Goal: Information Seeking & Learning: Find contact information

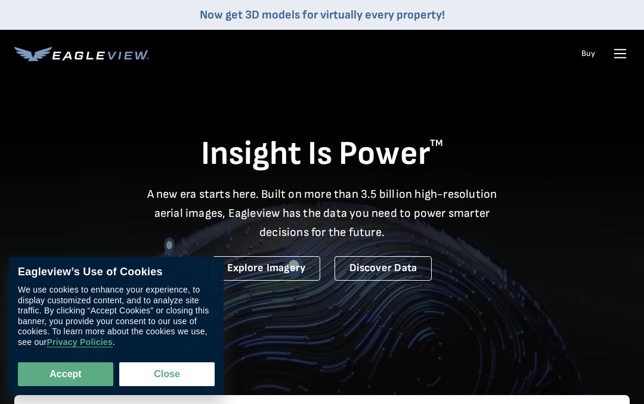
click at [168, 374] on button "Close" at bounding box center [166, 375] width 95 height 24
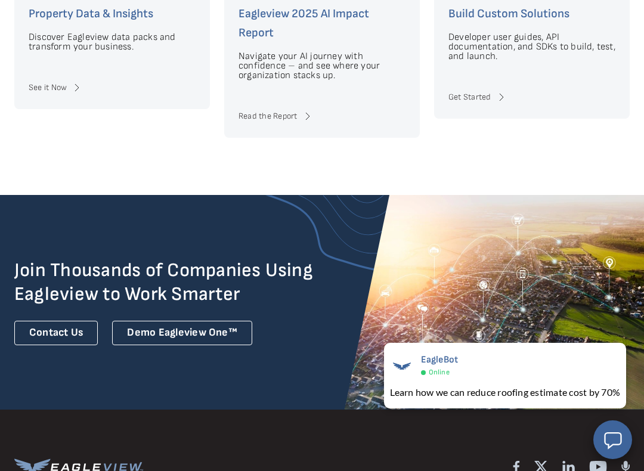
scroll to position [2734, 0]
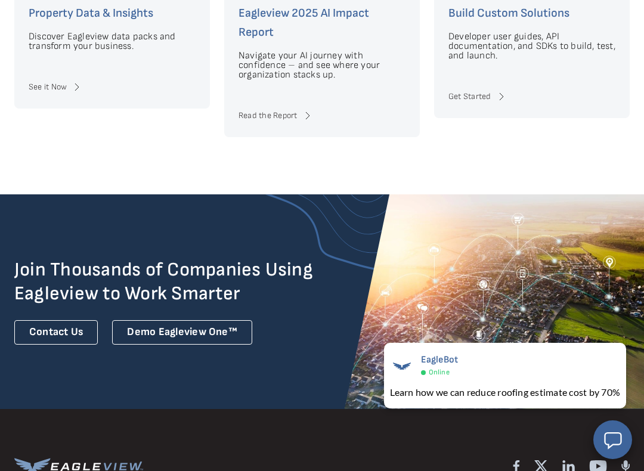
click at [60, 325] on link "Contact Us" at bounding box center [56, 332] width 84 height 24
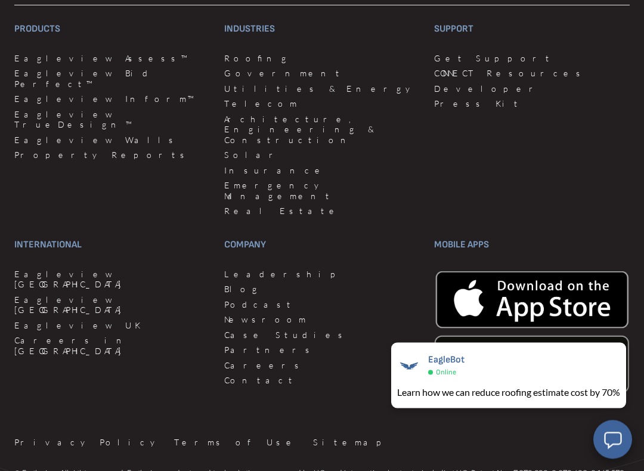
scroll to position [1567, 0]
click at [251, 235] on h3 "Company" at bounding box center [322, 244] width 196 height 19
click at [252, 235] on h3 "Company" at bounding box center [322, 244] width 196 height 19
click at [252, 268] on link "Leadership" at bounding box center [322, 273] width 196 height 11
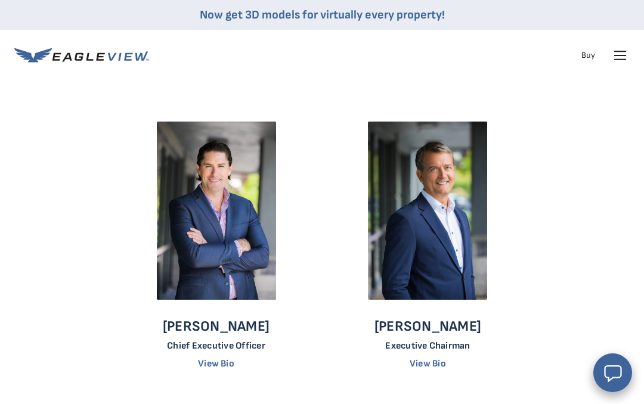
click at [230, 260] on img at bounding box center [216, 211] width 119 height 179
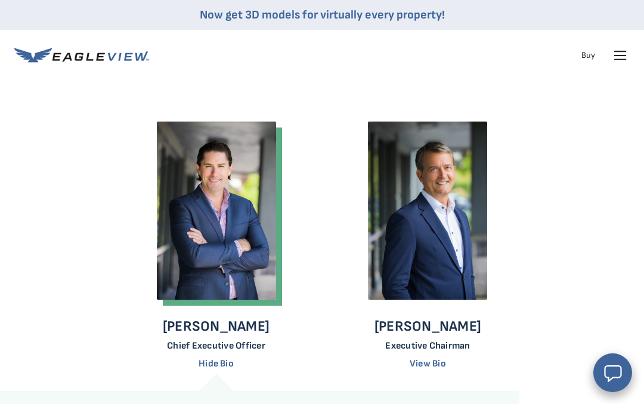
click at [219, 333] on p "[PERSON_NAME]" at bounding box center [216, 327] width 107 height 18
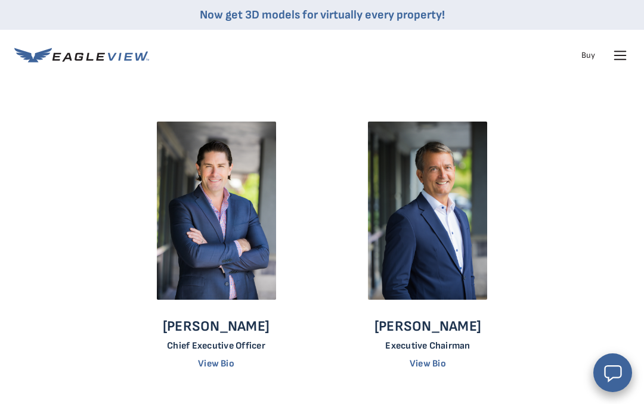
click at [231, 309] on div "[PERSON_NAME] Chief Executive Officer View Bio" at bounding box center [216, 248] width 185 height 252
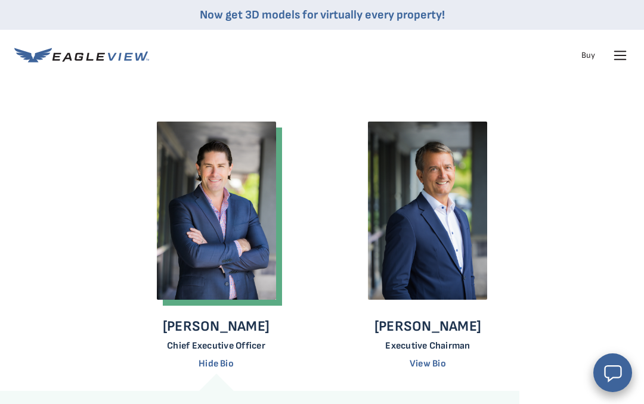
click at [218, 369] on link "Hide Bio" at bounding box center [216, 363] width 35 height 11
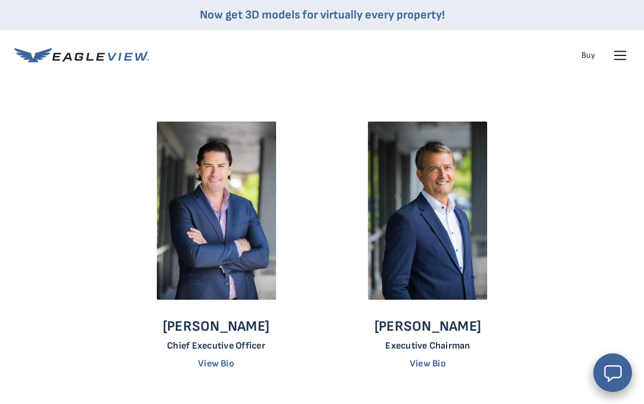
click at [206, 212] on img at bounding box center [216, 211] width 119 height 179
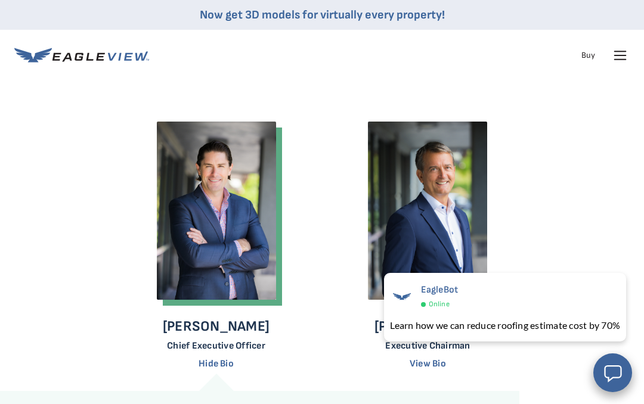
click at [227, 360] on link "Hide Bio" at bounding box center [216, 363] width 35 height 11
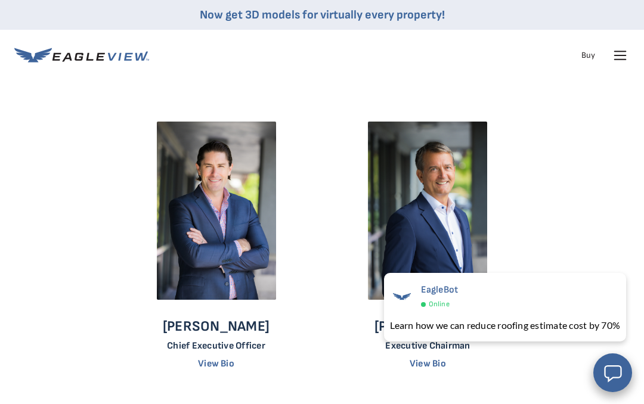
click at [218, 365] on link "View Bio" at bounding box center [216, 363] width 36 height 11
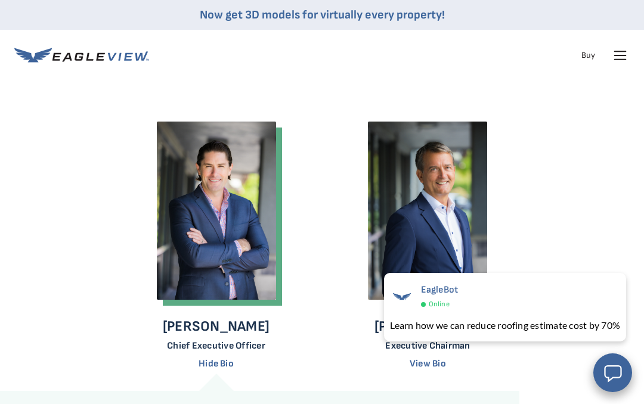
click at [224, 355] on div "[PERSON_NAME] Chief Executive Officer Hide Bio" at bounding box center [216, 345] width 107 height 55
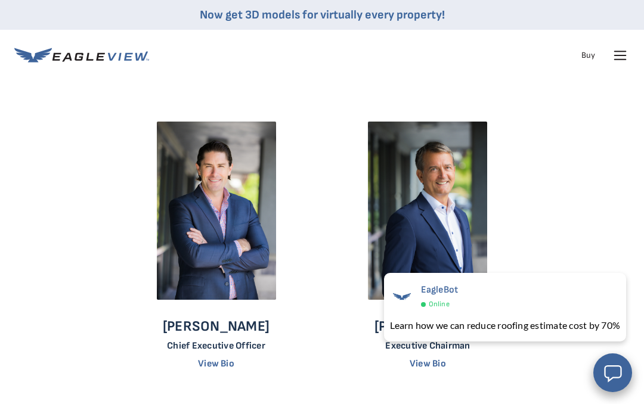
click at [249, 228] on img at bounding box center [216, 211] width 119 height 179
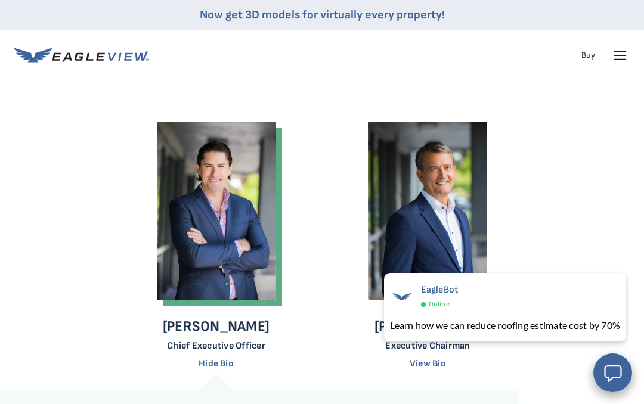
click at [214, 361] on link "Hide Bio" at bounding box center [216, 363] width 35 height 11
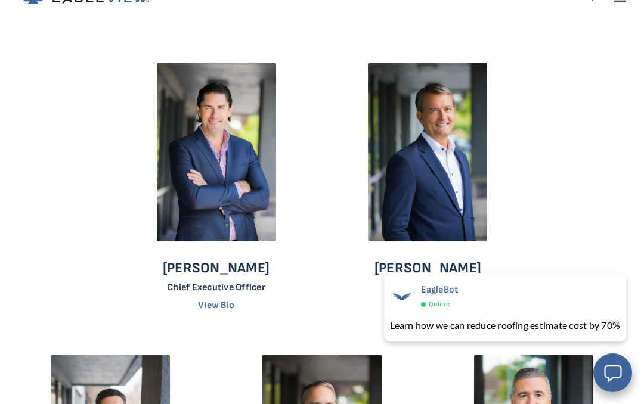
scroll to position [16, 0]
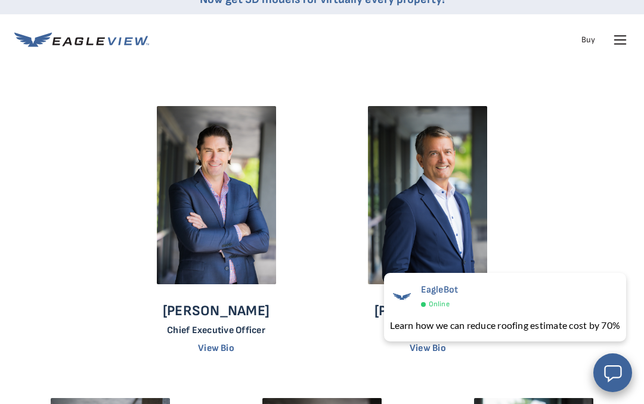
click at [219, 256] on img at bounding box center [216, 195] width 119 height 179
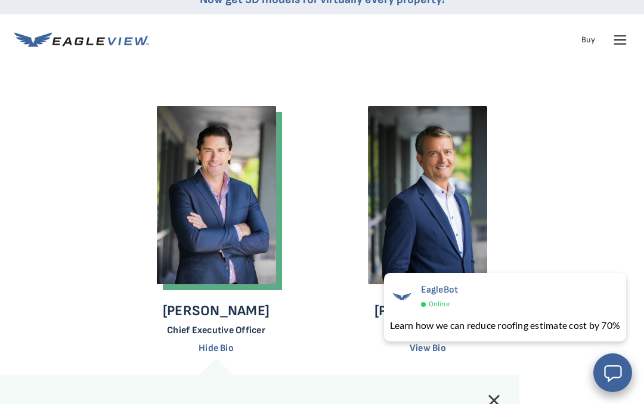
click at [230, 345] on link "Hide Bio" at bounding box center [216, 348] width 35 height 11
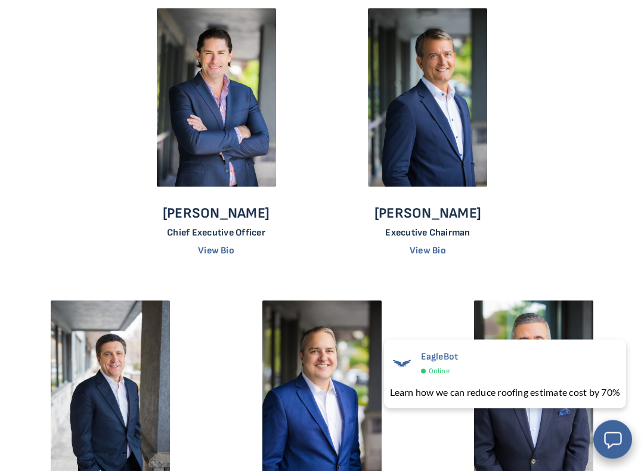
scroll to position [113, 0]
click at [409, 165] on img at bounding box center [427, 97] width 119 height 179
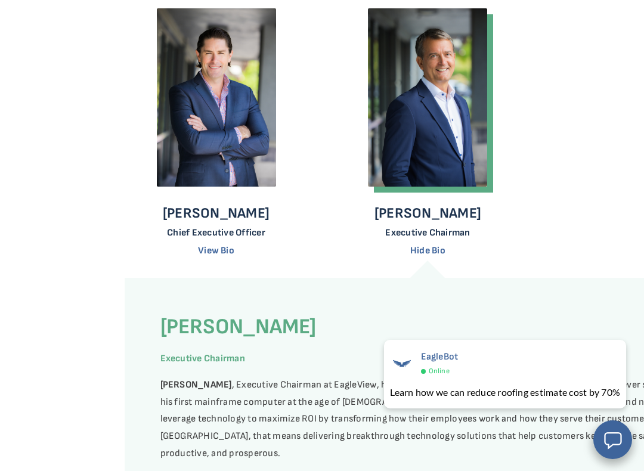
click at [208, 178] on img at bounding box center [216, 97] width 119 height 179
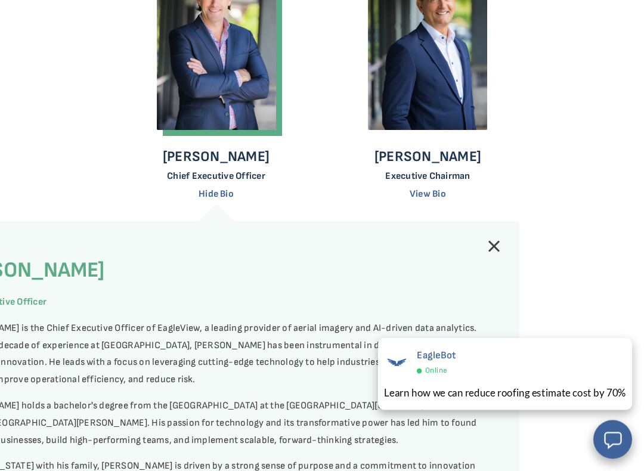
scroll to position [170, 0]
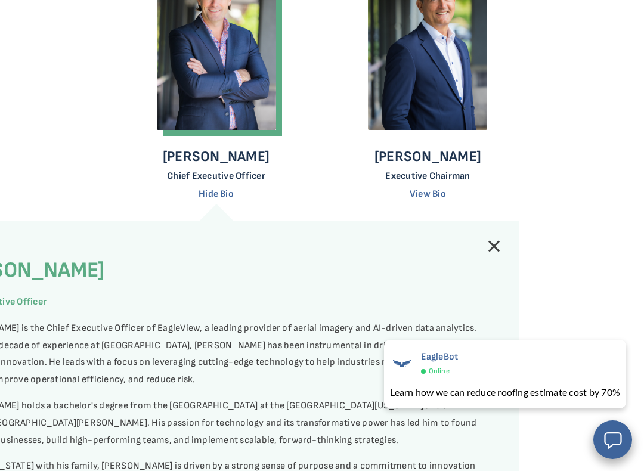
click at [434, 194] on link "View Bio" at bounding box center [428, 193] width 36 height 11
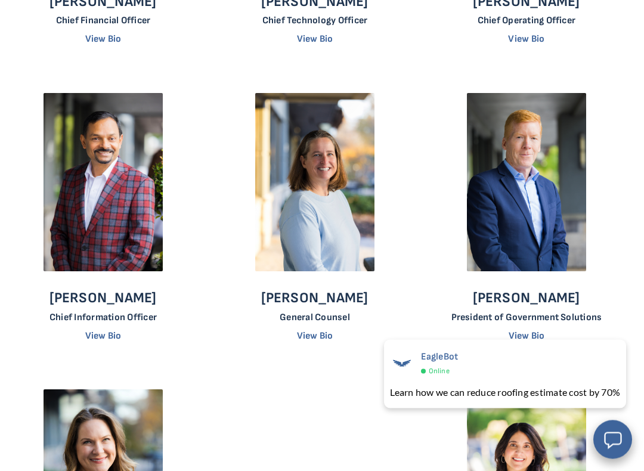
scroll to position [985, 7]
click at [545, 160] on img at bounding box center [526, 182] width 119 height 179
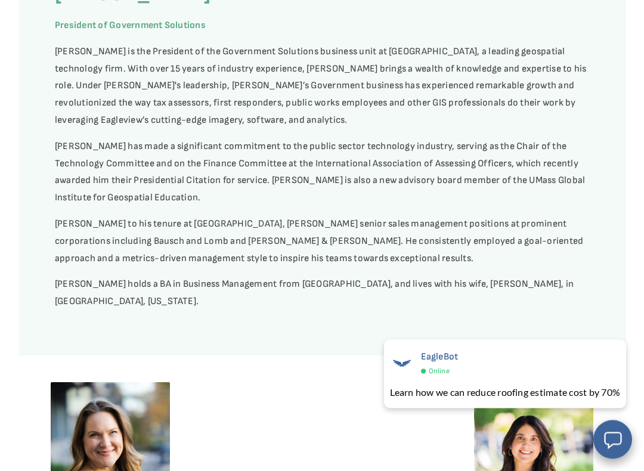
scroll to position [1036, 0]
click at [621, 274] on div "[PERSON_NAME] President of Government Solutions [PERSON_NAME] is the President …" at bounding box center [322, 150] width 607 height 411
click at [618, 284] on div "[PERSON_NAME] President of Government Solutions [PERSON_NAME] is the President …" at bounding box center [322, 150] width 607 height 411
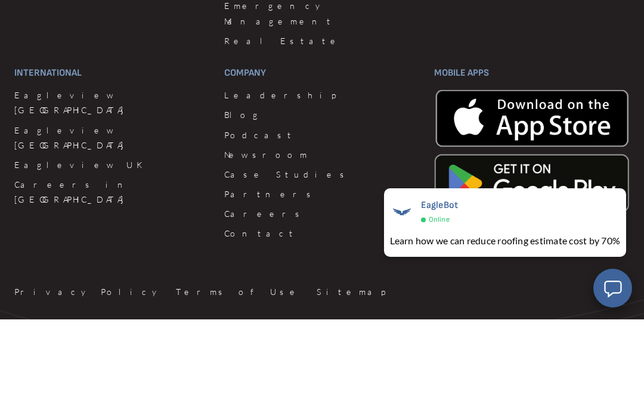
scroll to position [1983, 0]
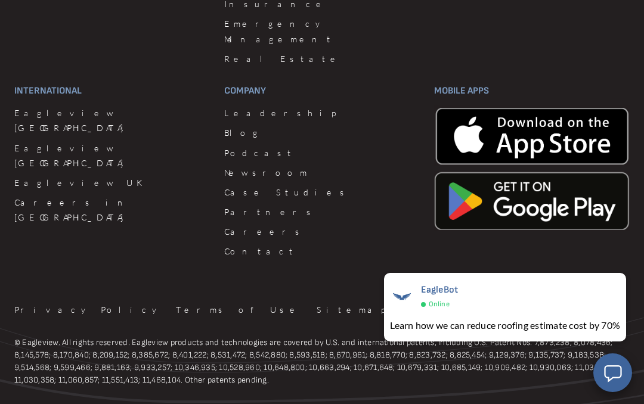
click at [626, 193] on div "Products Eagleview Assess™ Eagleview Bid Perfect™ Eagleview Inform™ Eagleview T…" at bounding box center [322, 79] width 616 height 615
